Goal: Task Accomplishment & Management: Use online tool/utility

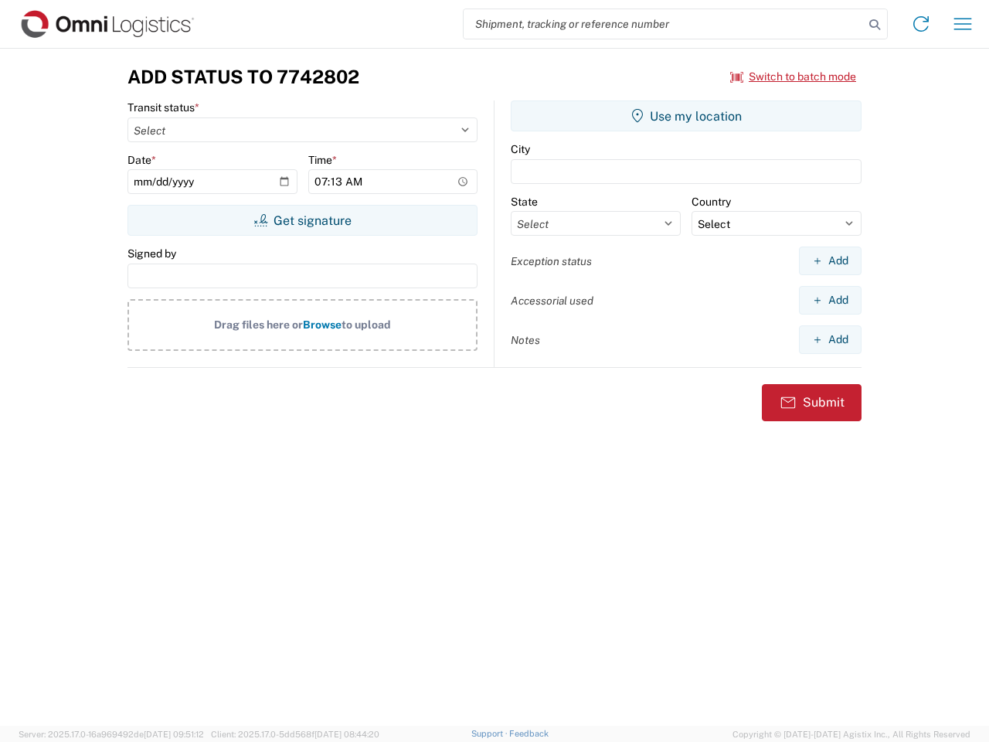
click at [664, 24] on input "search" at bounding box center [664, 23] width 400 height 29
click at [875, 25] on icon at bounding box center [875, 25] width 22 height 22
click at [921, 24] on icon at bounding box center [921, 24] width 25 height 25
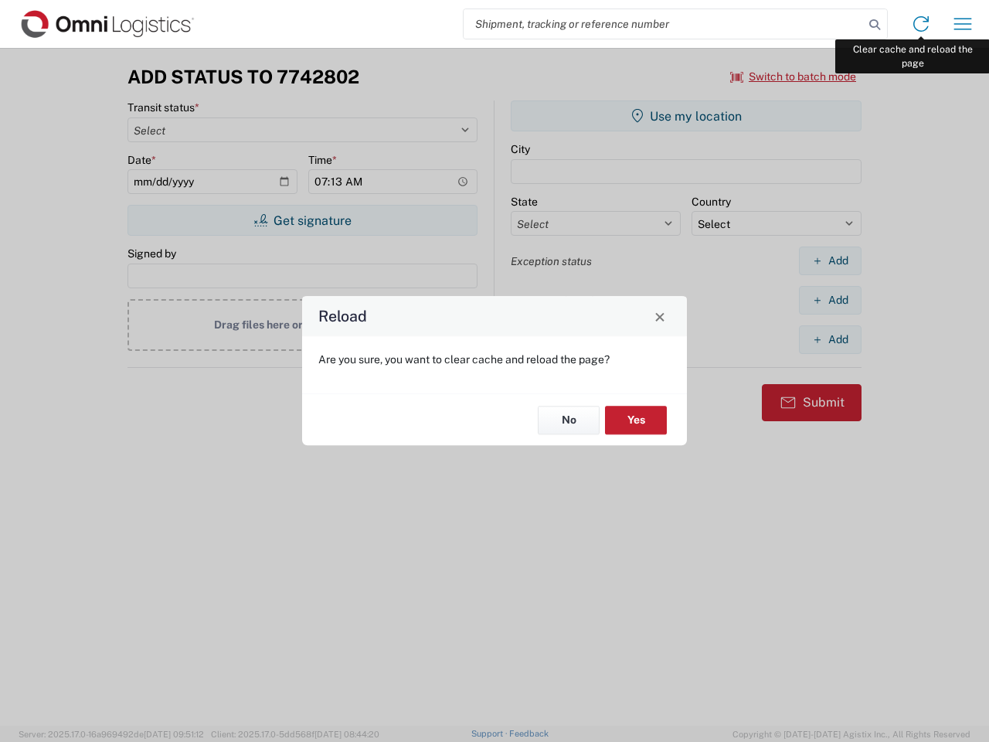
click at [963, 24] on div "Reload Are you sure, you want to clear cache and reload the page? No Yes" at bounding box center [494, 371] width 989 height 742
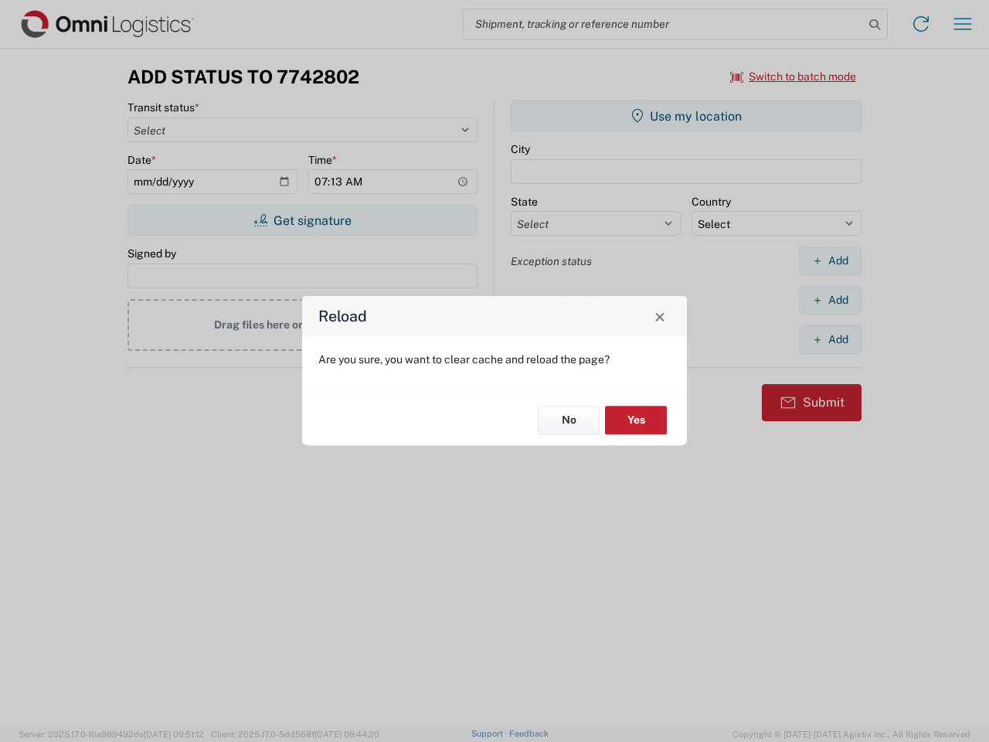
click at [794, 77] on div "Reload Are you sure, you want to clear cache and reload the page? No Yes" at bounding box center [494, 371] width 989 height 742
click at [302, 220] on div "Reload Are you sure, you want to clear cache and reload the page? No Yes" at bounding box center [494, 371] width 989 height 742
click at [686, 116] on div "Reload Are you sure, you want to clear cache and reload the page? No Yes" at bounding box center [494, 371] width 989 height 742
click at [830, 261] on div "Reload Are you sure, you want to clear cache and reload the page? No Yes" at bounding box center [494, 371] width 989 height 742
click at [830, 300] on div "Reload Are you sure, you want to clear cache and reload the page? No Yes" at bounding box center [494, 371] width 989 height 742
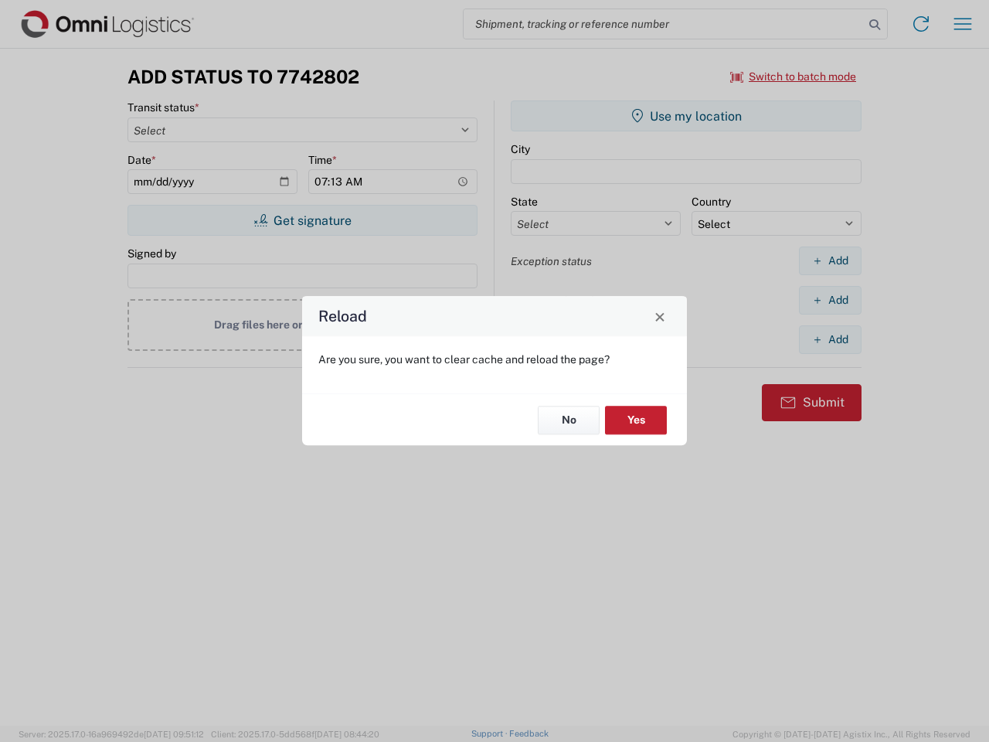
click at [830, 339] on div "Reload Are you sure, you want to clear cache and reload the page? No Yes" at bounding box center [494, 371] width 989 height 742
